Goal: Information Seeking & Learning: Check status

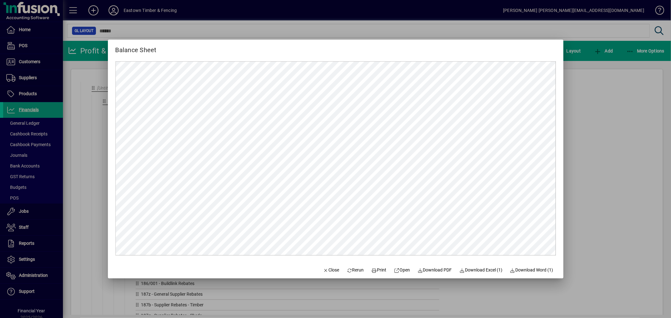
scroll to position [490, 0]
click at [328, 267] on span "Close" at bounding box center [331, 270] width 16 height 7
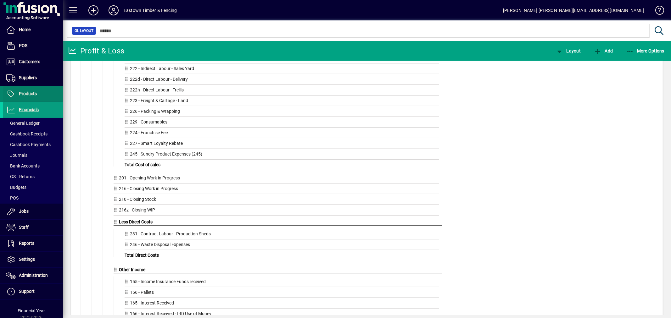
click at [31, 92] on span "Products" at bounding box center [28, 93] width 18 height 5
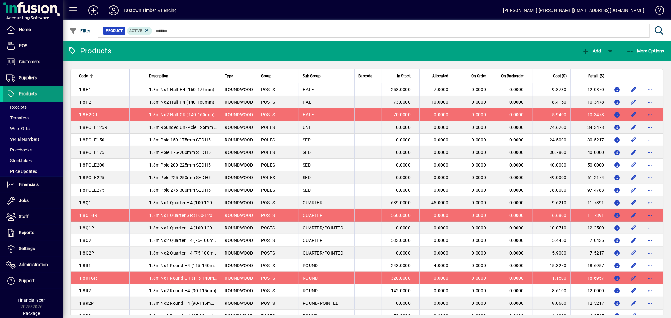
click at [12, 96] on icon at bounding box center [10, 94] width 9 height 8
click at [47, 184] on span at bounding box center [33, 184] width 60 height 15
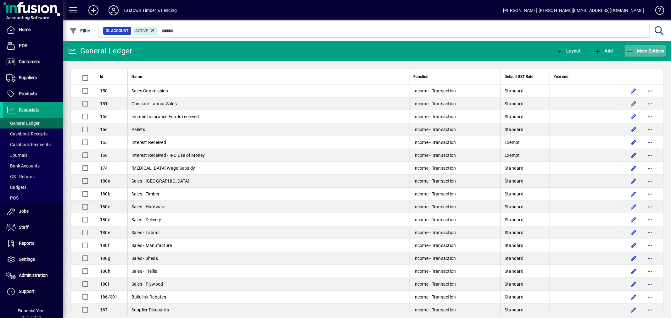
click at [632, 53] on icon "button" at bounding box center [630, 51] width 8 height 6
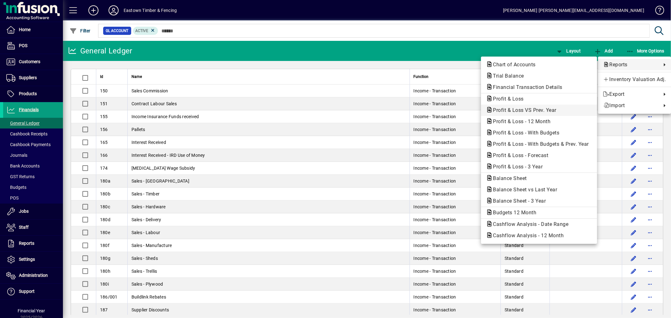
click at [544, 112] on span "Profit & Loss VS Prev. Year" at bounding box center [523, 110] width 74 height 6
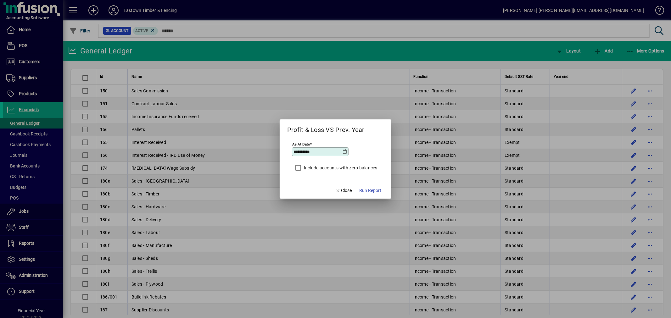
click at [320, 154] on input "**********" at bounding box center [317, 151] width 49 height 5
click at [345, 152] on icon at bounding box center [344, 151] width 5 height 5
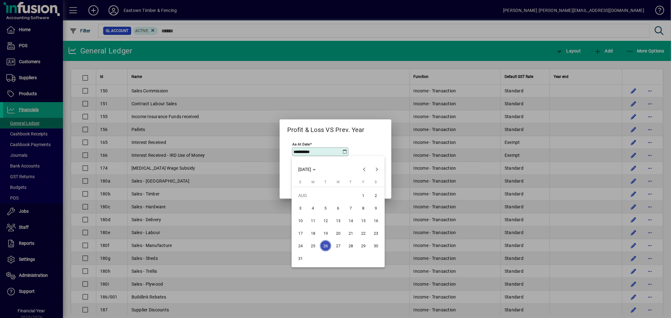
click at [321, 152] on div at bounding box center [335, 159] width 671 height 318
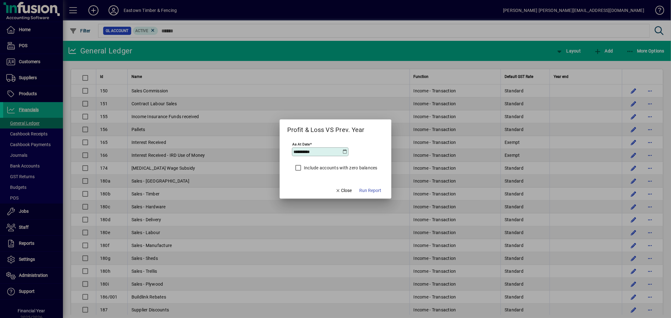
drag, startPoint x: 296, startPoint y: 152, endPoint x: 291, endPoint y: 152, distance: 5.0
click at [291, 152] on app-report-params-input "**********" at bounding box center [335, 158] width 97 height 35
type input "**********"
click at [367, 193] on span "Run Report" at bounding box center [370, 190] width 22 height 7
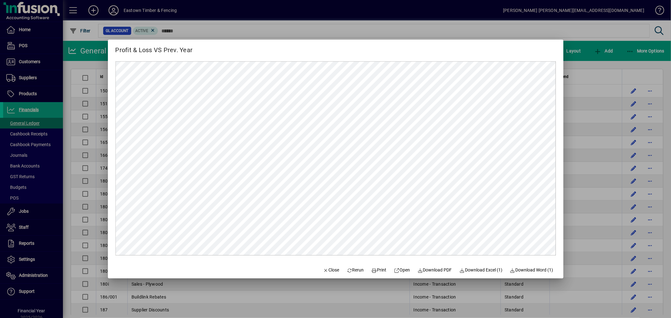
click at [324, 56] on mat-dialog-content at bounding box center [335, 158] width 455 height 207
click at [331, 270] on span "Close" at bounding box center [331, 270] width 16 height 7
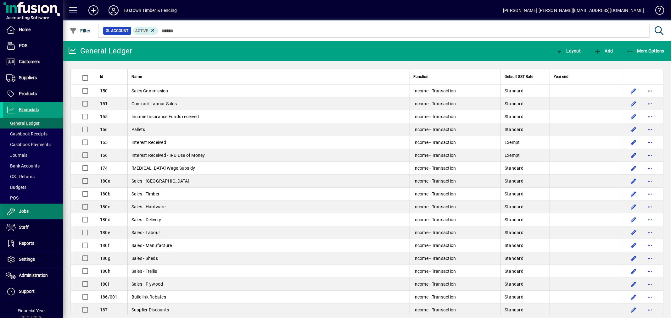
click at [31, 216] on span at bounding box center [33, 211] width 60 height 15
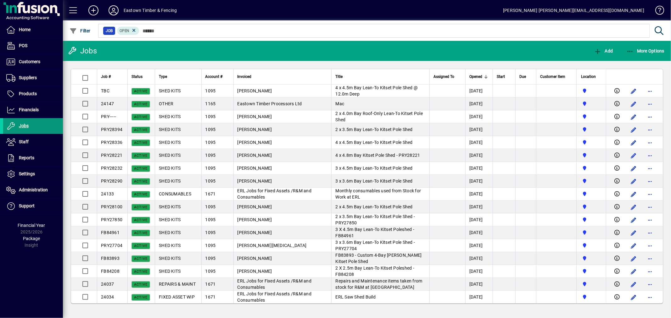
click at [23, 125] on span "Jobs" at bounding box center [24, 125] width 10 height 5
click at [644, 43] on mat-toolbar-row "Jobs Add More Options" at bounding box center [367, 51] width 608 height 20
click at [643, 45] on span "button" at bounding box center [646, 50] width 42 height 15
click at [624, 75] on span "Work in Progress (WIP)" at bounding box center [633, 76] width 64 height 6
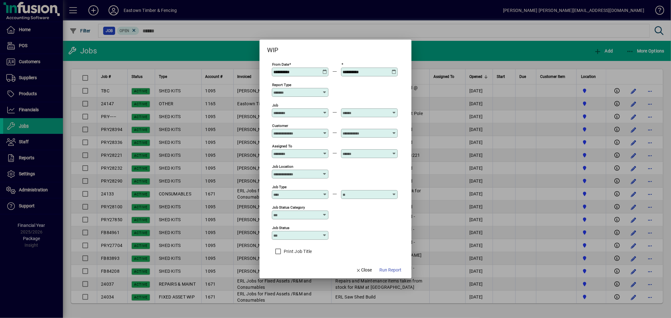
drag, startPoint x: 300, startPoint y: 72, endPoint x: 259, endPoint y: 71, distance: 41.8
click at [259, 71] on div "**********" at bounding box center [335, 159] width 671 height 318
type input "**********"
click at [341, 93] on div "Report Type" at bounding box center [335, 92] width 126 height 20
click at [390, 268] on span "Run Report" at bounding box center [390, 270] width 22 height 7
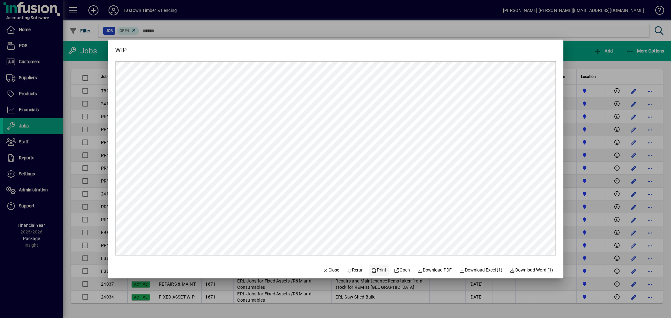
click at [372, 272] on icon at bounding box center [374, 271] width 6 height 4
drag, startPoint x: 327, startPoint y: 269, endPoint x: 335, endPoint y: 100, distance: 168.7
click at [327, 269] on span "Close" at bounding box center [331, 270] width 16 height 7
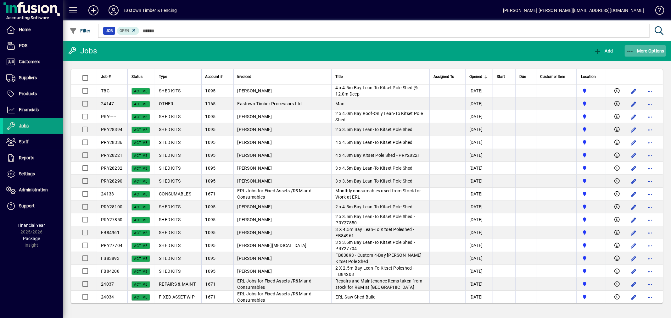
click at [654, 56] on span "button" at bounding box center [646, 50] width 42 height 15
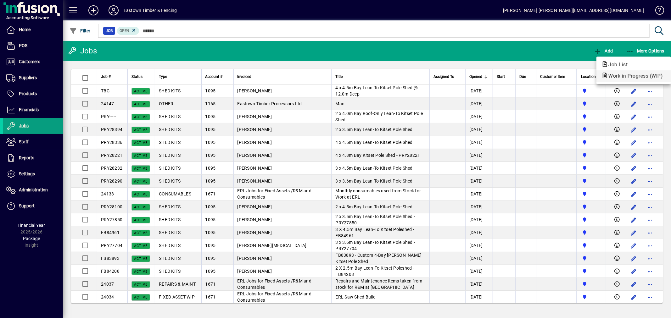
click at [633, 74] on span "Work in Progress (WIP)" at bounding box center [633, 76] width 64 height 6
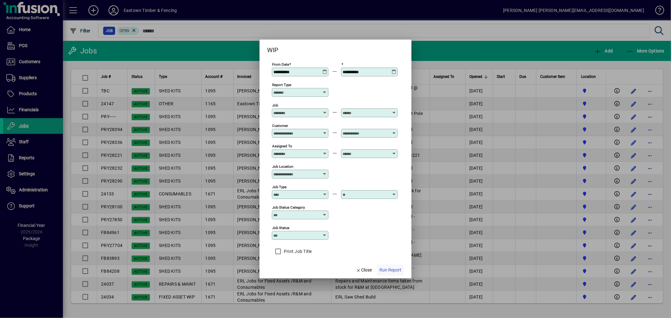
click at [385, 271] on span "Run Report" at bounding box center [390, 270] width 22 height 7
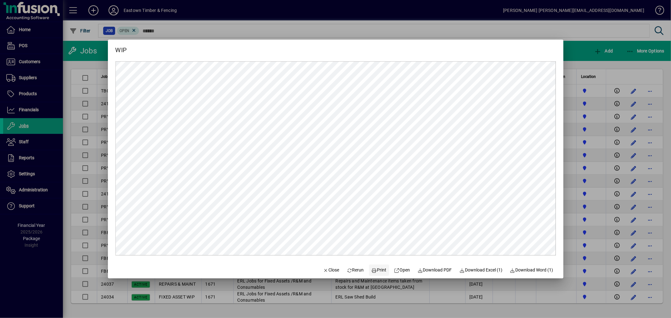
click at [375, 270] on span "Print" at bounding box center [378, 270] width 15 height 7
click at [323, 272] on icon "button" at bounding box center [326, 271] width 6 height 4
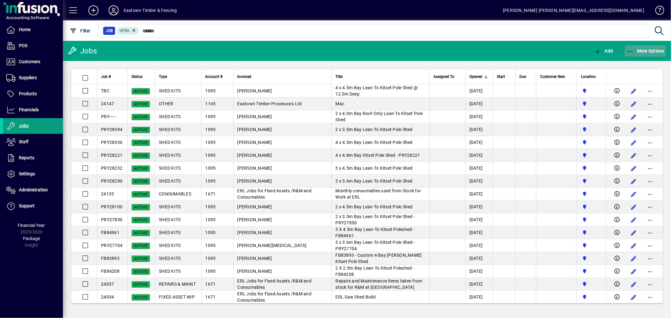
click at [640, 46] on span "button" at bounding box center [646, 50] width 42 height 15
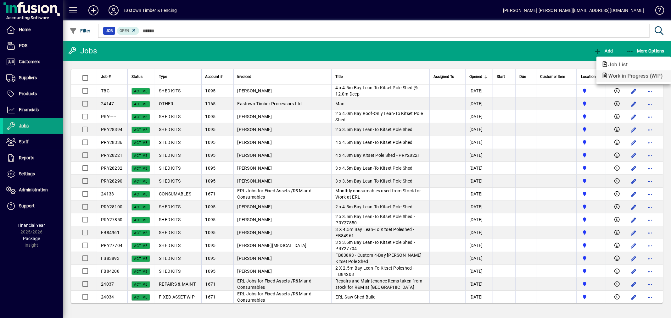
click at [627, 77] on span "Work in Progress (WIP)" at bounding box center [633, 76] width 64 height 6
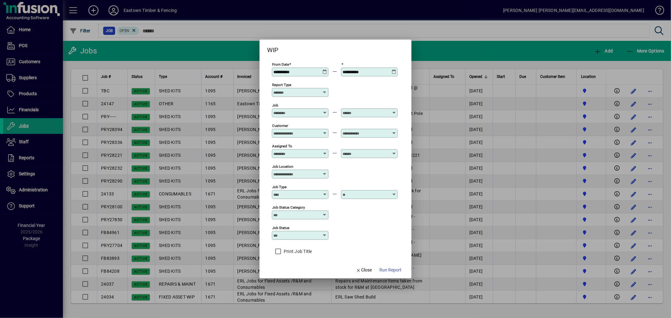
drag, startPoint x: 305, startPoint y: 72, endPoint x: 259, endPoint y: 73, distance: 46.9
click at [259, 73] on div "**********" at bounding box center [335, 159] width 671 height 318
type input "**********"
click at [383, 275] on span "button" at bounding box center [390, 270] width 27 height 15
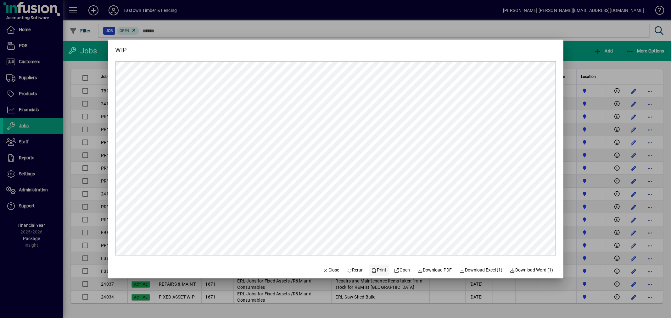
click at [370, 266] on span at bounding box center [379, 270] width 20 height 15
click at [322, 266] on span "button" at bounding box center [330, 270] width 21 height 15
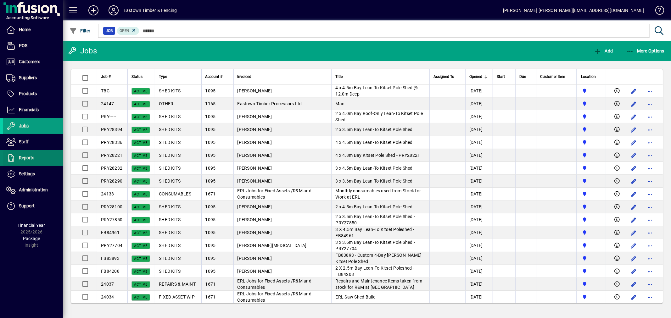
click at [21, 160] on span "Reports" at bounding box center [26, 157] width 15 height 5
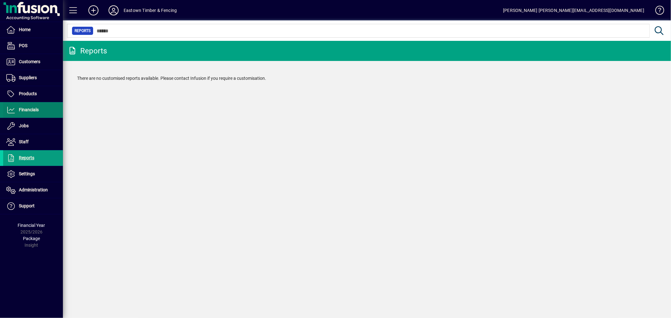
click at [33, 109] on span "Financials" at bounding box center [29, 109] width 20 height 5
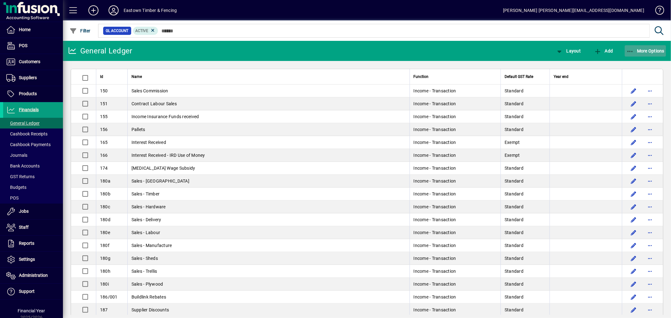
click at [632, 54] on span "button" at bounding box center [646, 50] width 42 height 15
